Goal: Transaction & Acquisition: Purchase product/service

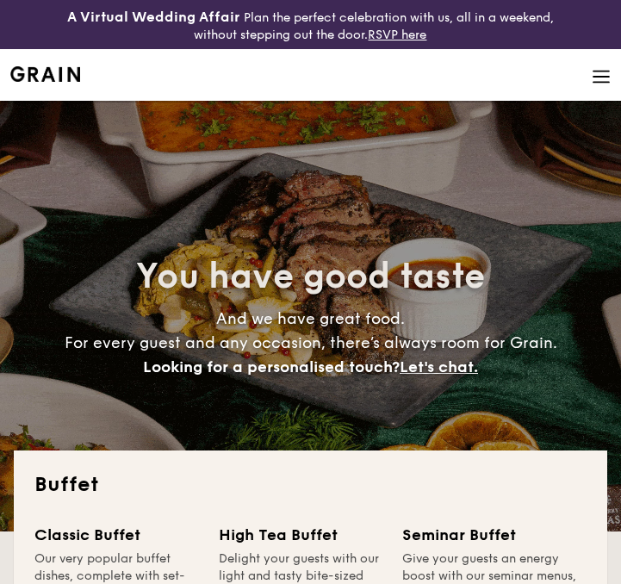
select select
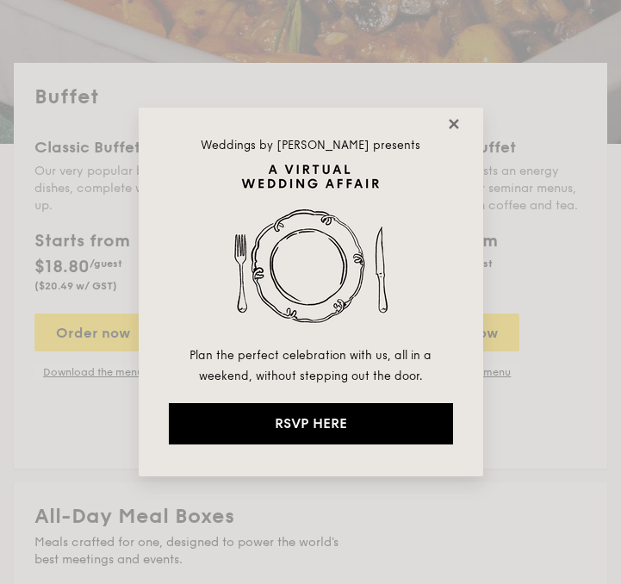
click at [452, 127] on icon at bounding box center [453, 123] width 15 height 15
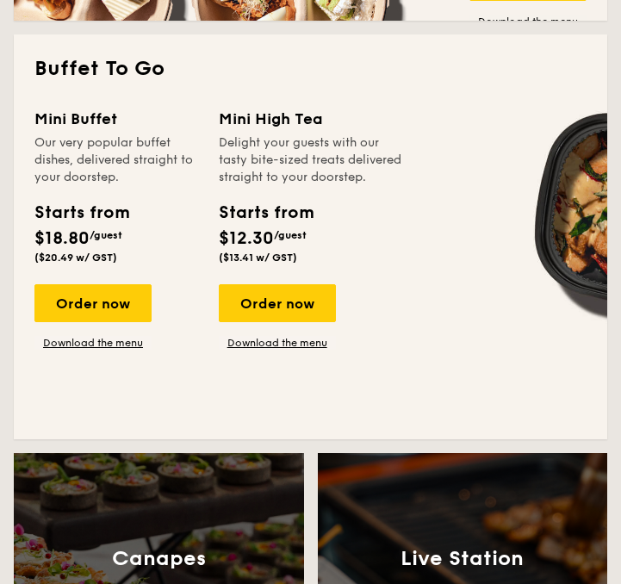
scroll to position [1213, 0]
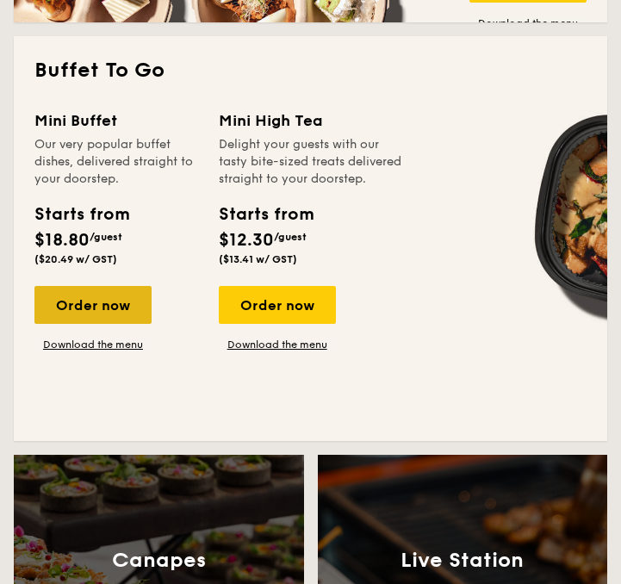
click at [132, 294] on div "Order now" at bounding box center [92, 305] width 117 height 38
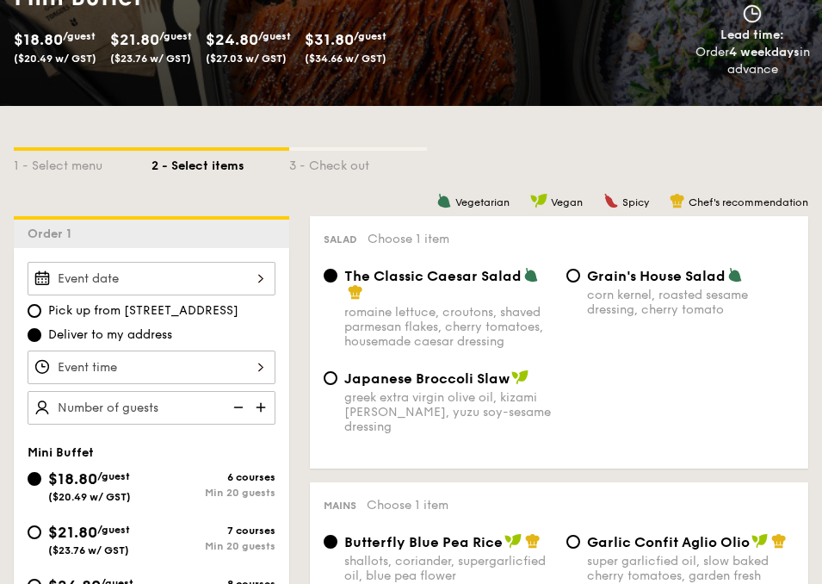
scroll to position [323, 0]
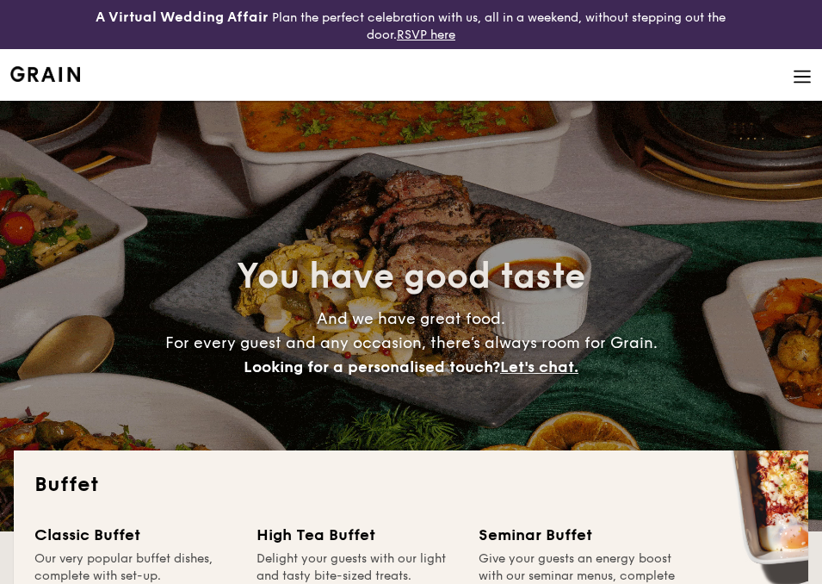
select select
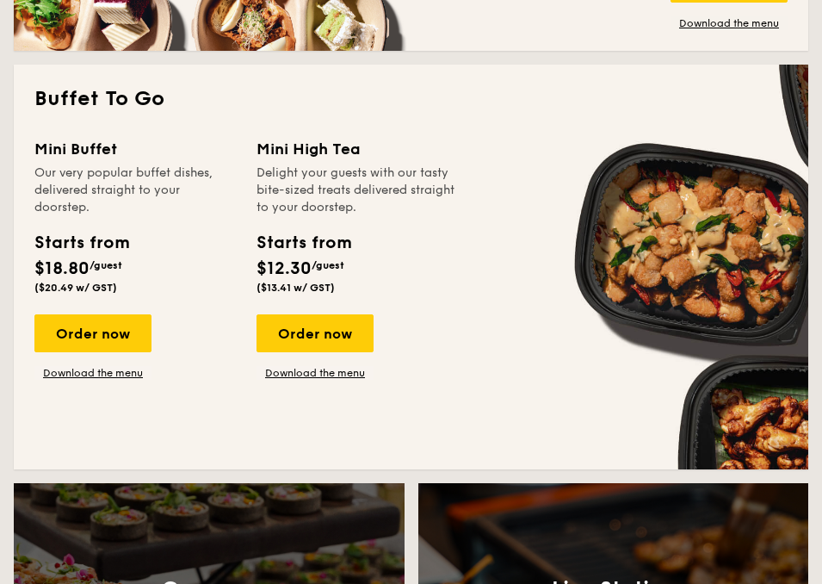
scroll to position [1186, 0]
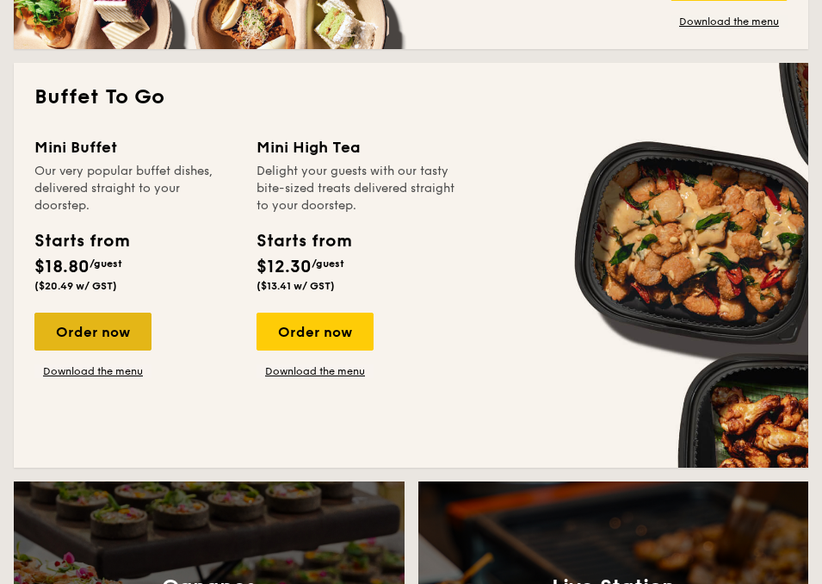
click at [123, 331] on div "Order now" at bounding box center [92, 331] width 117 height 38
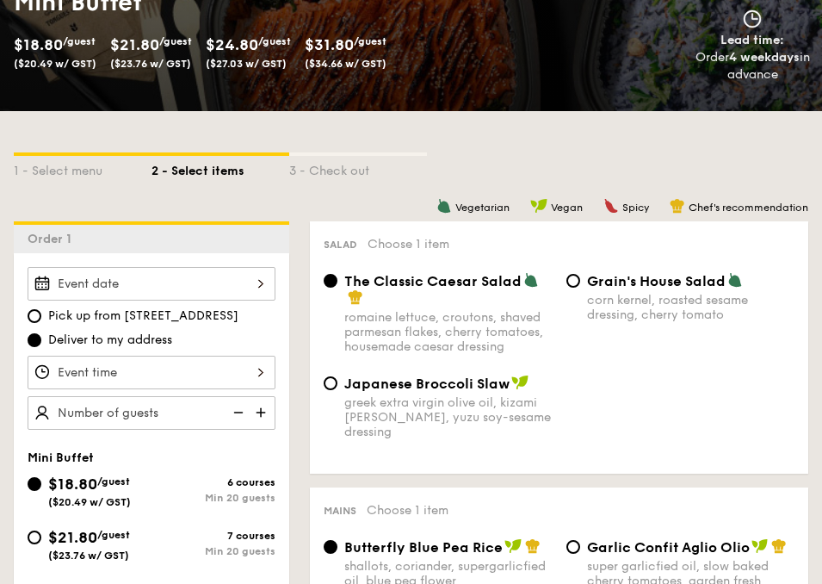
scroll to position [312, 0]
